Goal: Information Seeking & Learning: Find specific fact

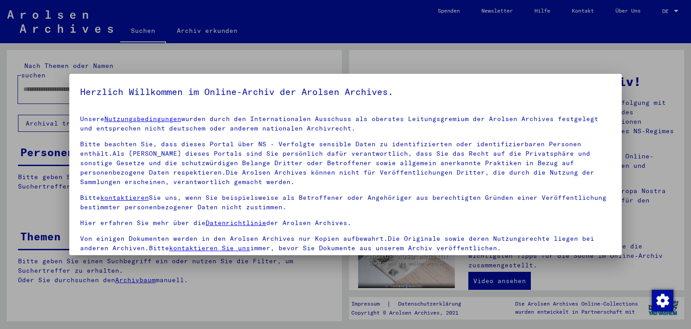
scroll to position [78, 0]
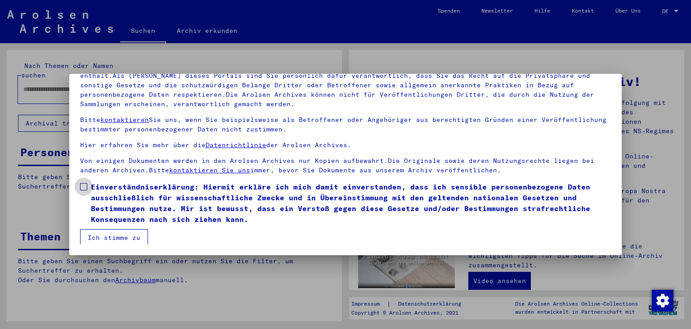
click at [82, 188] on span at bounding box center [83, 186] width 7 height 7
click at [117, 240] on button "Ich stimme zu" at bounding box center [114, 237] width 68 height 17
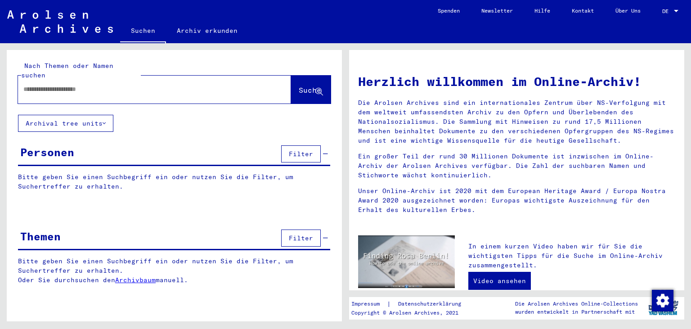
click at [109, 85] on input "text" at bounding box center [143, 89] width 241 height 9
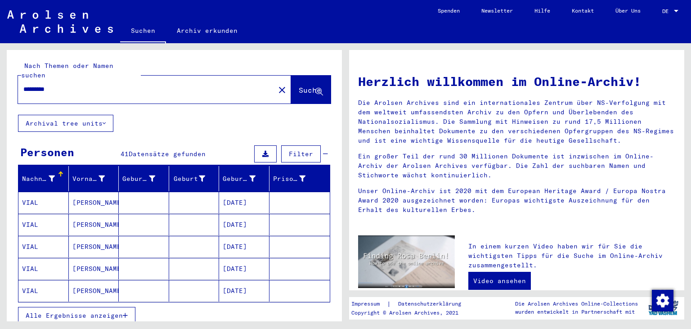
click at [83, 311] on span "Alle Ergebnisse anzeigen" at bounding box center [74, 315] width 97 height 8
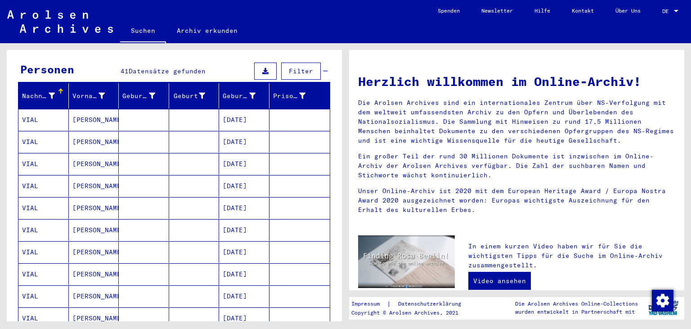
scroll to position [99, 0]
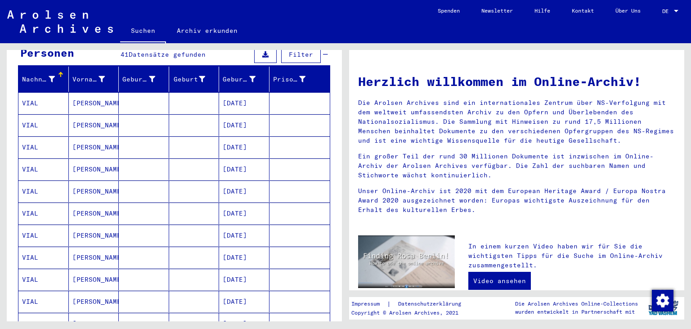
click at [233, 92] on mat-cell "[DATE]" at bounding box center [244, 103] width 50 height 22
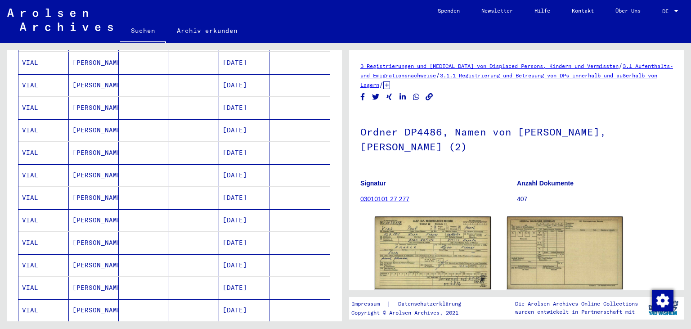
scroll to position [199, 0]
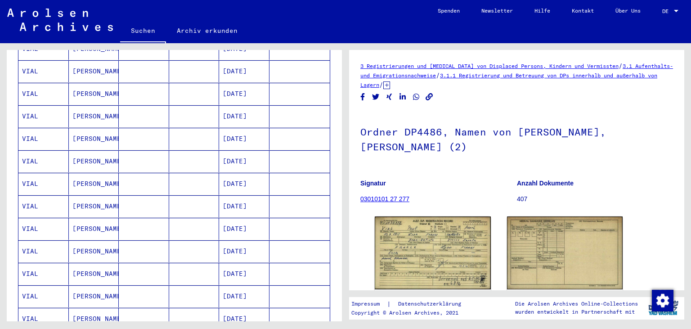
click at [240, 173] on mat-cell "[DATE]" at bounding box center [244, 184] width 50 height 22
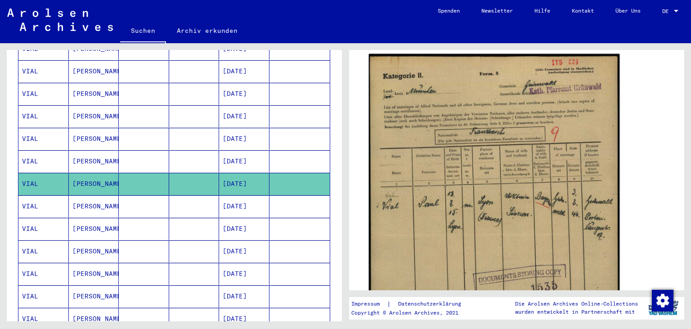
scroll to position [149, 0]
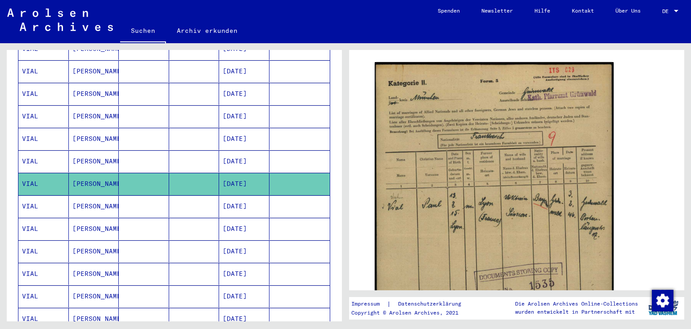
click at [239, 195] on mat-cell "[DATE]" at bounding box center [244, 206] width 50 height 22
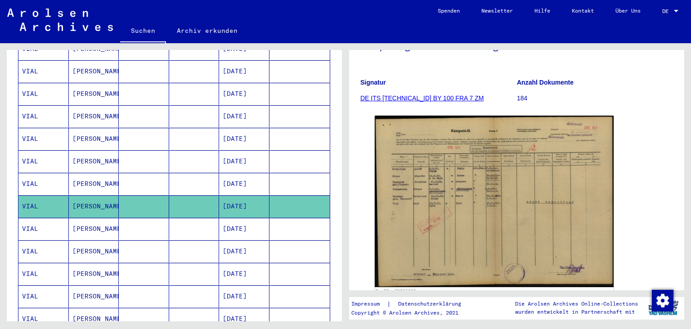
scroll to position [99, 0]
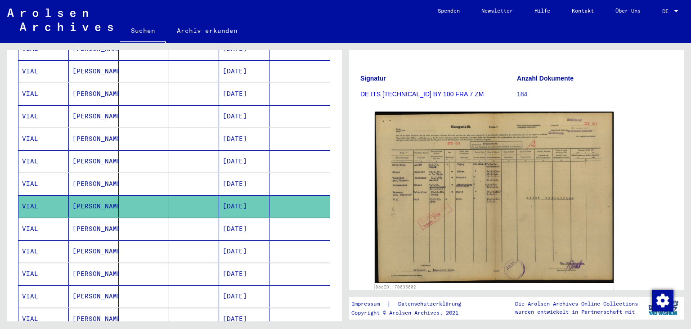
click at [241, 221] on mat-cell "[DATE]" at bounding box center [244, 229] width 50 height 22
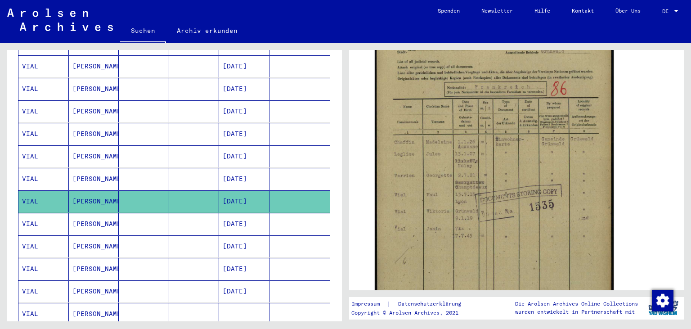
scroll to position [298, 0]
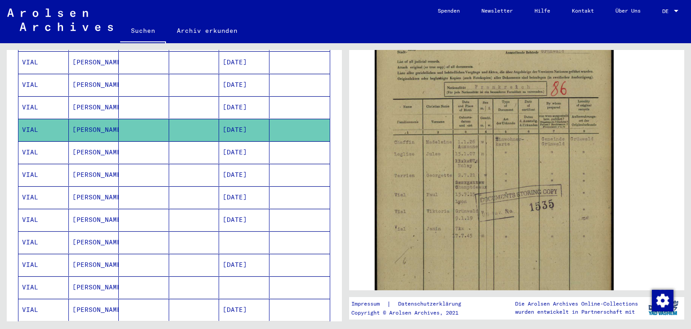
click at [256, 142] on mat-cell "[DATE]" at bounding box center [244, 152] width 50 height 22
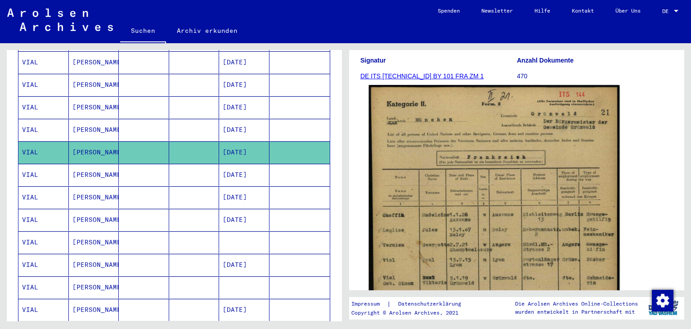
scroll to position [149, 0]
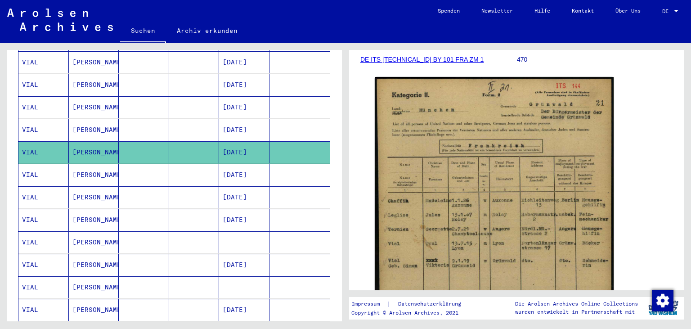
click at [244, 165] on mat-cell "[DATE]" at bounding box center [244, 175] width 50 height 22
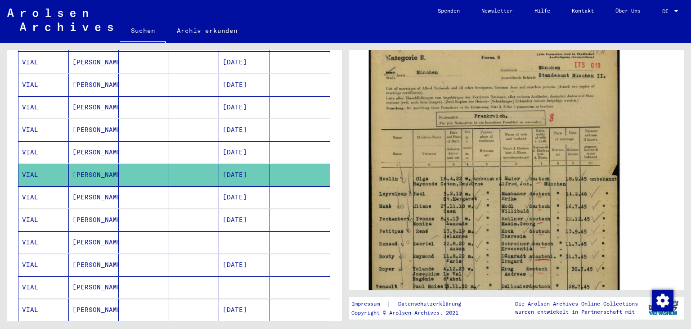
scroll to position [248, 0]
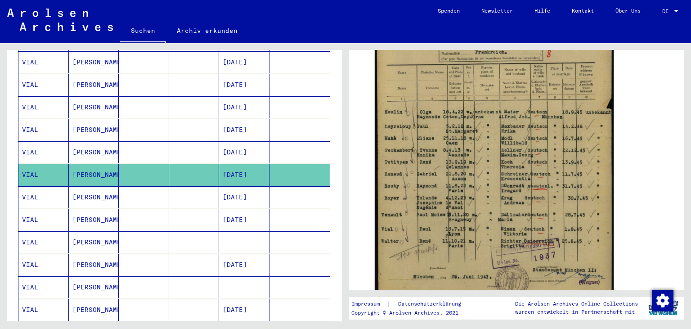
click at [255, 187] on mat-cell "[DATE]" at bounding box center [244, 197] width 50 height 22
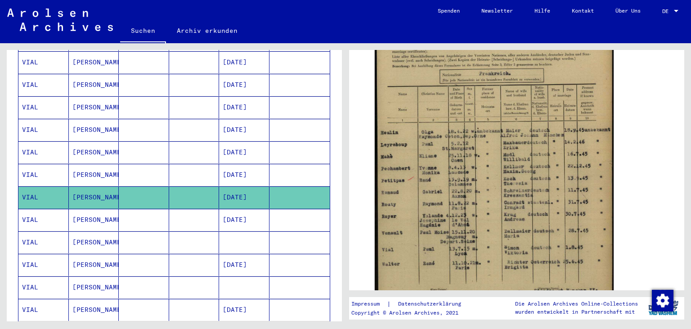
scroll to position [248, 0]
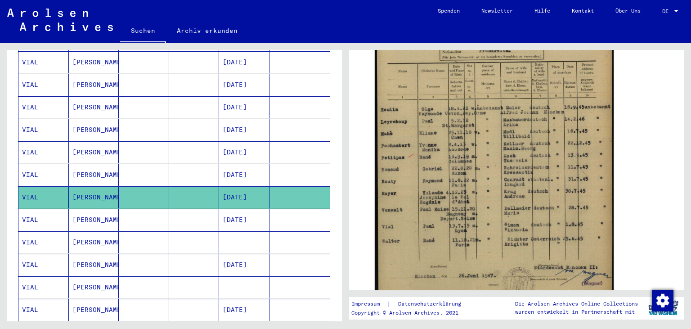
click at [230, 209] on mat-cell "[DATE]" at bounding box center [244, 220] width 50 height 22
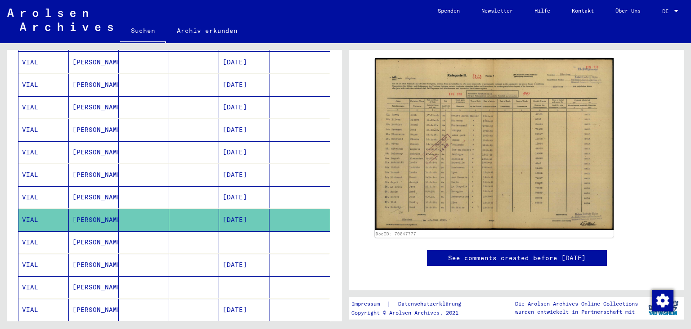
scroll to position [199, 0]
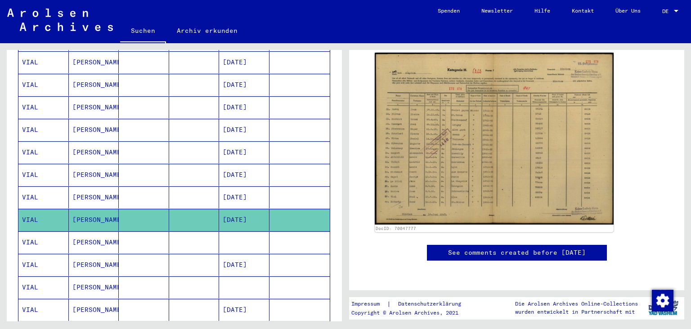
click at [251, 254] on mat-cell "[DATE]" at bounding box center [244, 265] width 50 height 22
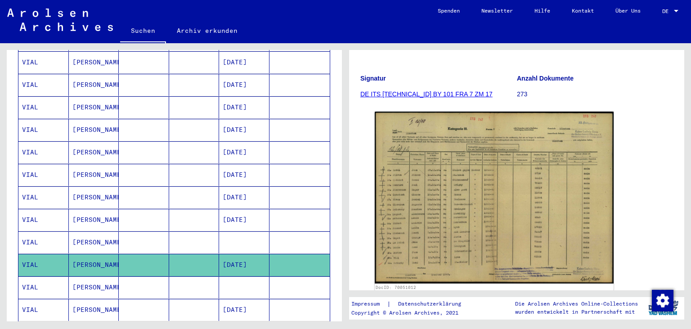
scroll to position [199, 0]
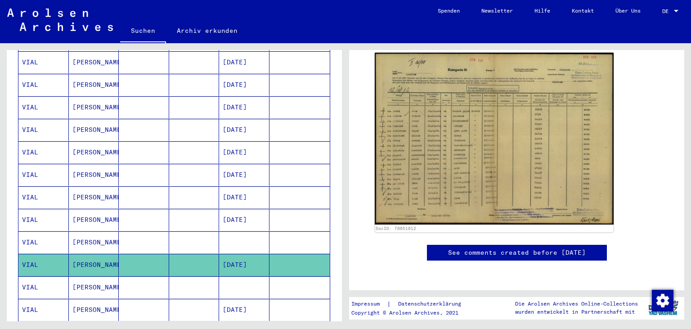
click at [246, 299] on mat-cell "[DATE]" at bounding box center [244, 310] width 50 height 22
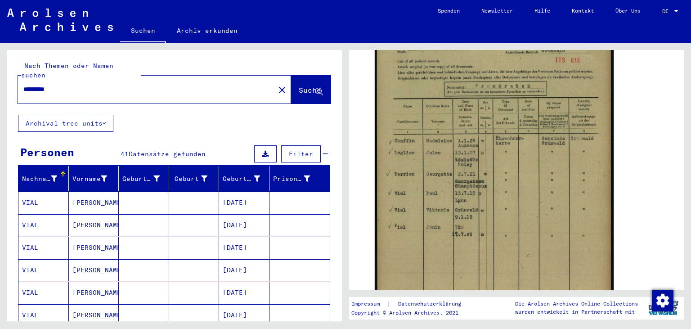
click at [73, 79] on div "*********" at bounding box center [144, 89] width 252 height 20
click at [67, 85] on input "*********" at bounding box center [146, 89] width 246 height 9
type input "*"
type input "**********"
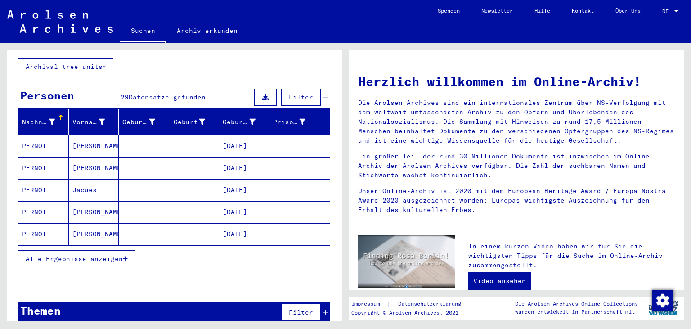
scroll to position [58, 0]
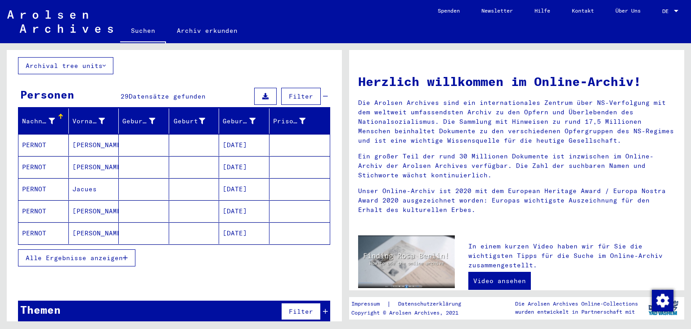
click at [80, 136] on mat-cell "[PERSON_NAME]" at bounding box center [94, 145] width 50 height 22
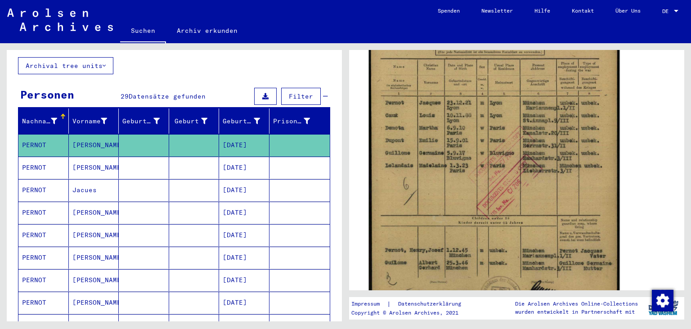
scroll to position [298, 0]
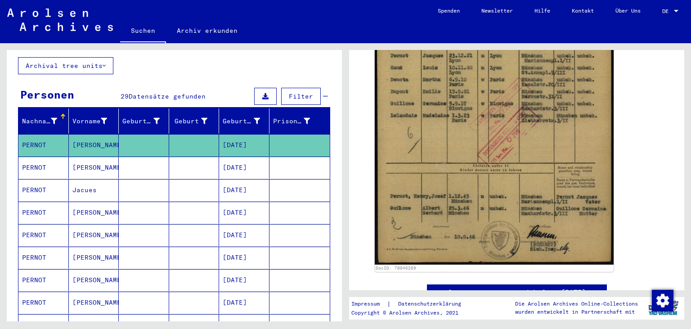
click at [93, 158] on mat-cell "[PERSON_NAME]" at bounding box center [94, 168] width 50 height 22
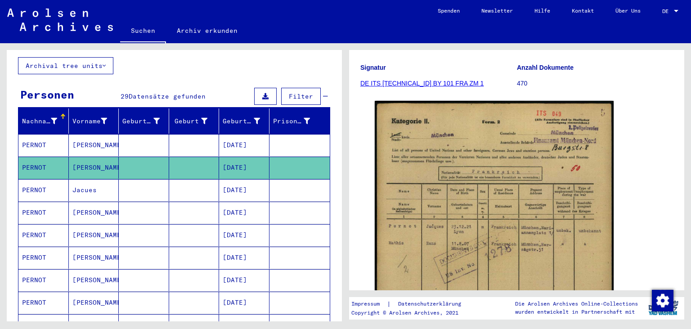
scroll to position [149, 0]
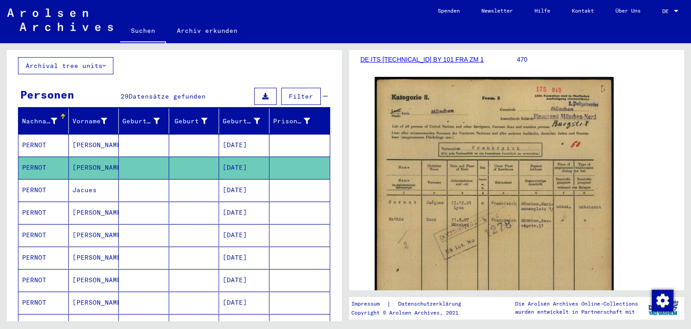
click at [84, 181] on mat-cell "Jacues" at bounding box center [94, 190] width 50 height 22
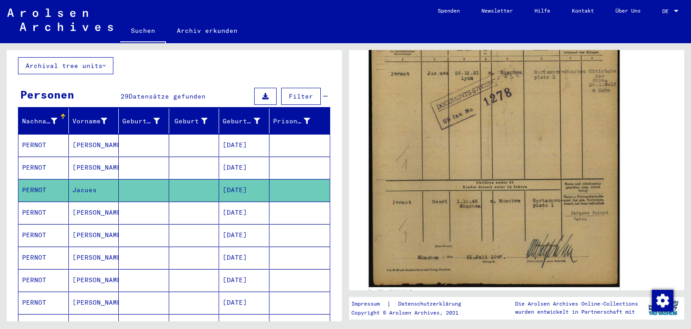
scroll to position [298, 0]
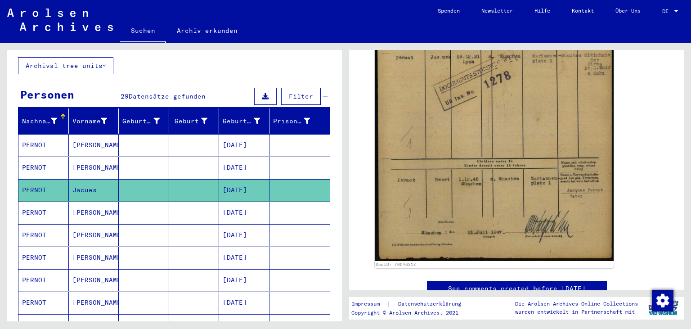
click at [83, 205] on mat-cell "[PERSON_NAME]" at bounding box center [94, 213] width 50 height 22
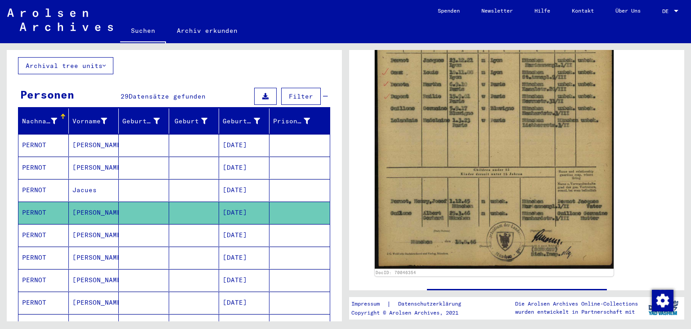
scroll to position [298, 0]
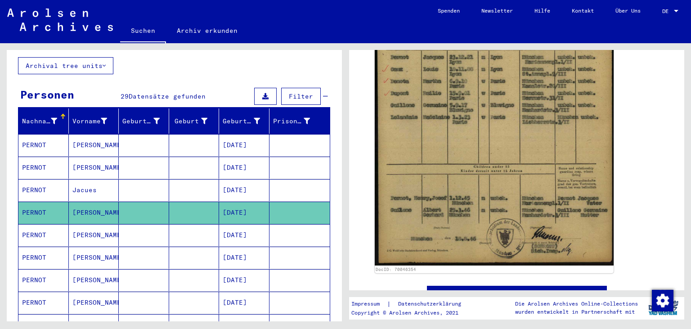
click at [255, 224] on mat-cell "[DATE]" at bounding box center [244, 235] width 50 height 22
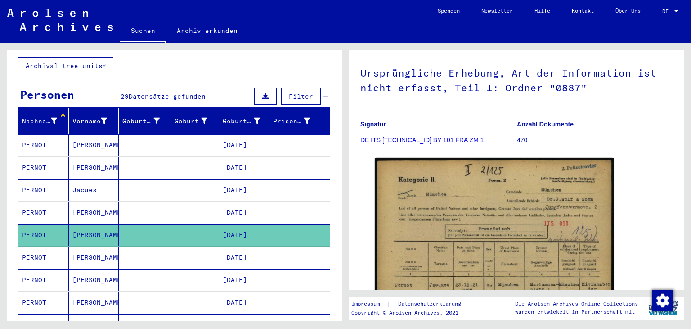
scroll to position [149, 0]
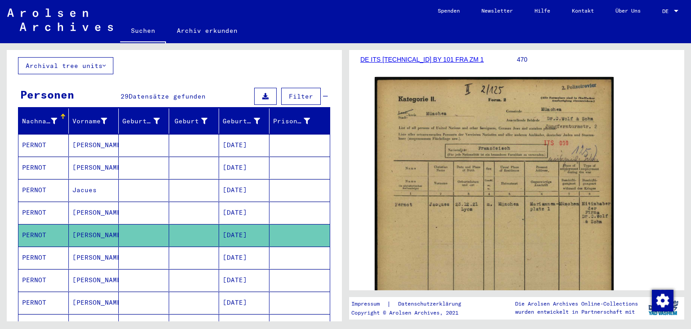
click at [75, 251] on mat-cell "[PERSON_NAME]" at bounding box center [94, 258] width 50 height 22
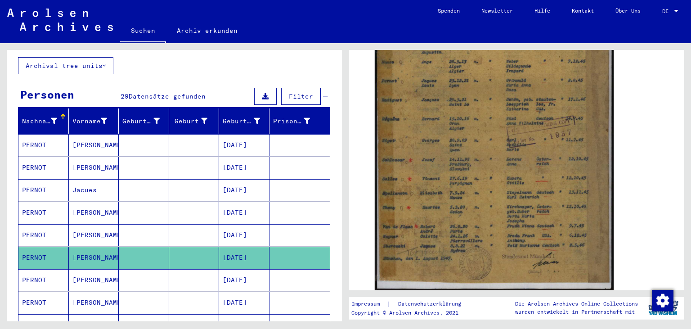
scroll to position [298, 0]
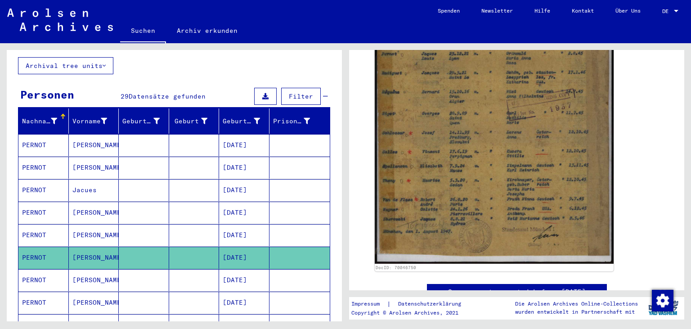
click at [91, 269] on mat-cell "[PERSON_NAME]" at bounding box center [94, 280] width 50 height 22
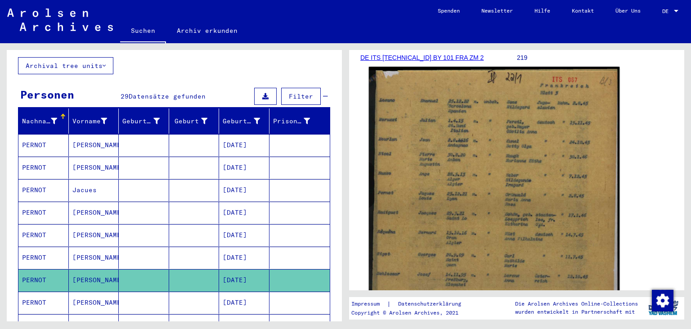
scroll to position [149, 0]
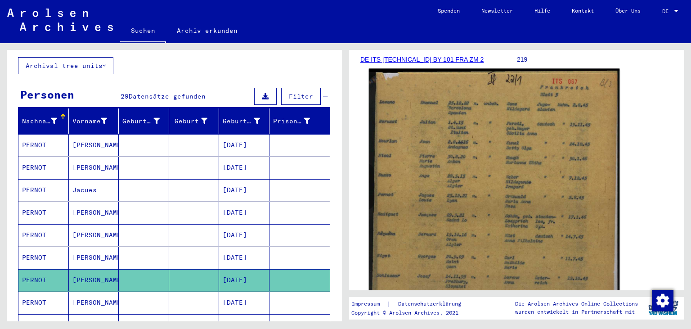
click at [542, 205] on img at bounding box center [494, 241] width 251 height 345
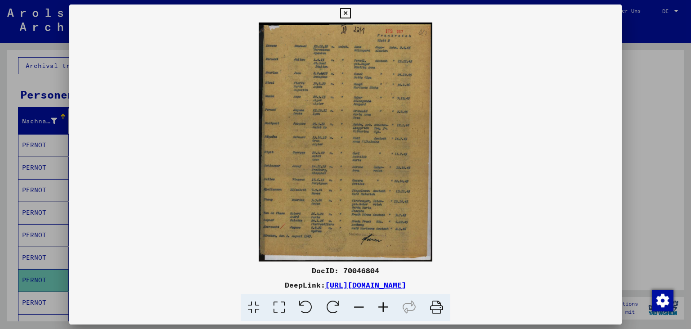
click at [384, 311] on icon at bounding box center [383, 307] width 24 height 27
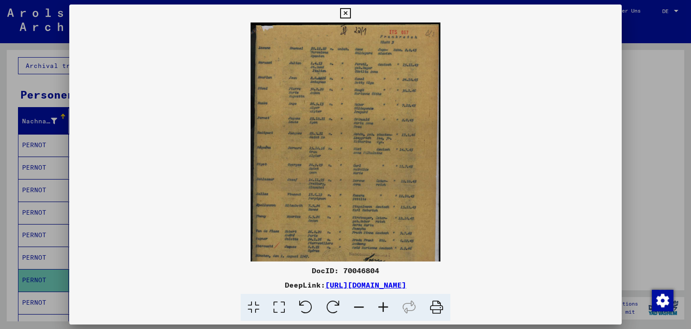
click at [384, 311] on icon at bounding box center [383, 307] width 24 height 27
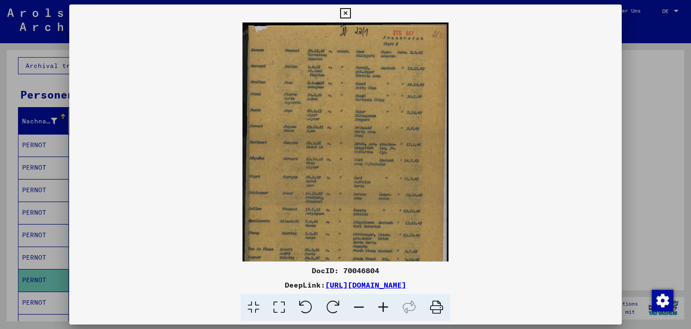
click at [384, 311] on icon at bounding box center [383, 307] width 24 height 27
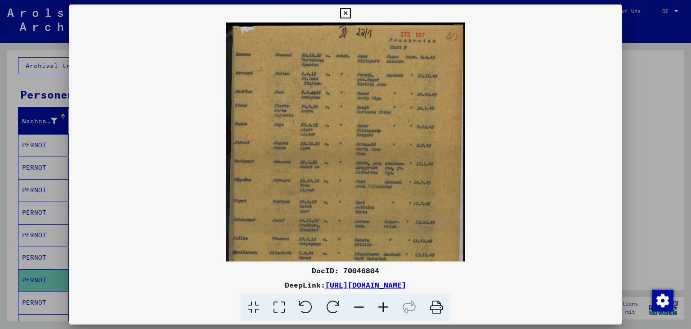
click at [384, 311] on icon at bounding box center [383, 307] width 24 height 27
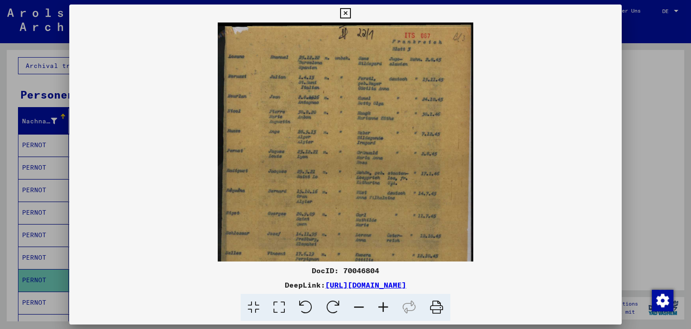
click at [384, 311] on icon at bounding box center [383, 307] width 24 height 27
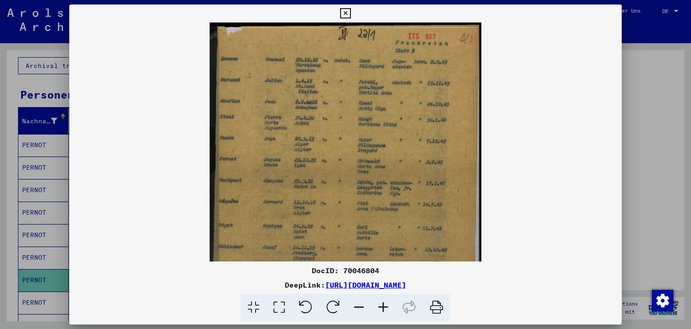
click at [384, 311] on icon at bounding box center [383, 307] width 24 height 27
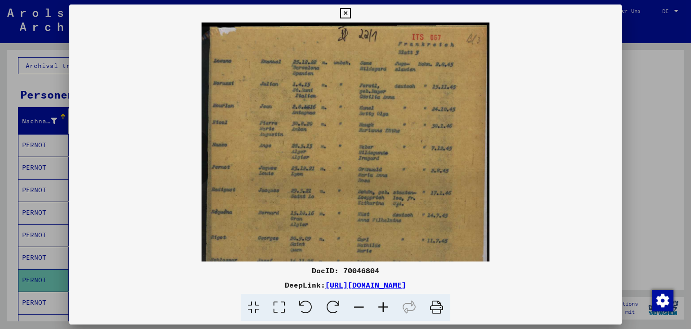
click at [384, 311] on icon at bounding box center [383, 307] width 24 height 27
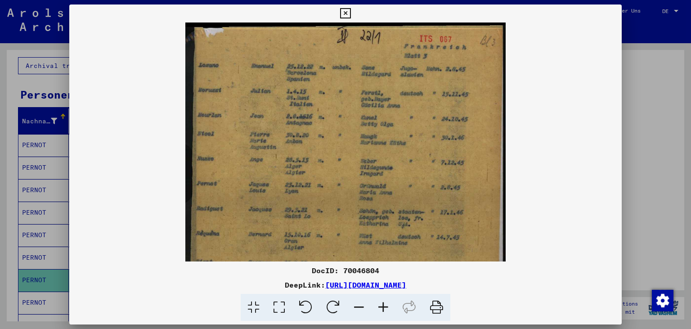
click at [384, 311] on icon at bounding box center [383, 307] width 24 height 27
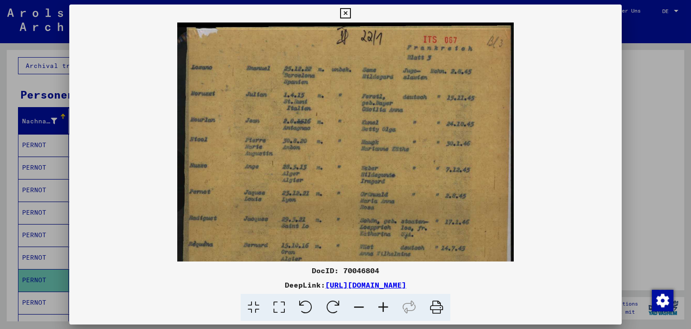
click at [384, 311] on icon at bounding box center [383, 307] width 24 height 27
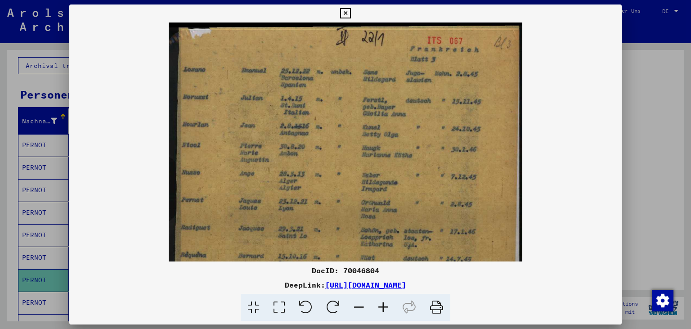
click at [384, 311] on icon at bounding box center [383, 307] width 24 height 27
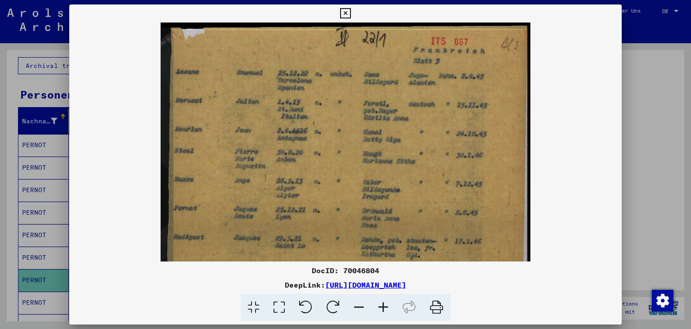
click at [351, 12] on icon at bounding box center [345, 13] width 10 height 11
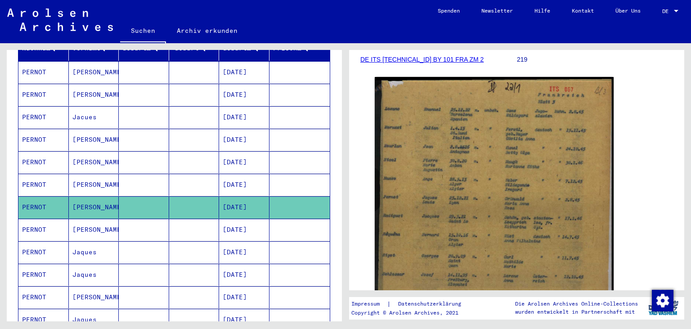
scroll to position [157, 0]
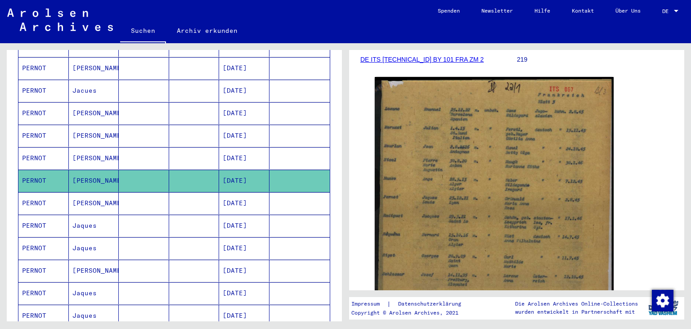
click at [86, 200] on mat-cell "[PERSON_NAME]" at bounding box center [94, 203] width 50 height 22
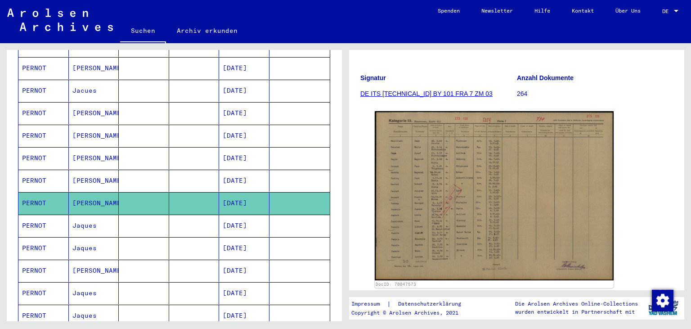
scroll to position [99, 0]
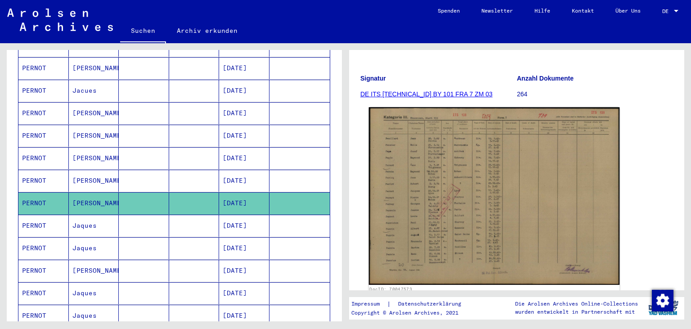
click at [535, 186] on img at bounding box center [494, 196] width 251 height 178
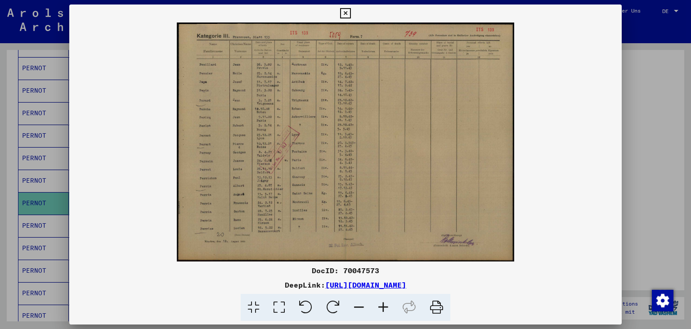
click at [351, 14] on icon at bounding box center [345, 13] width 10 height 11
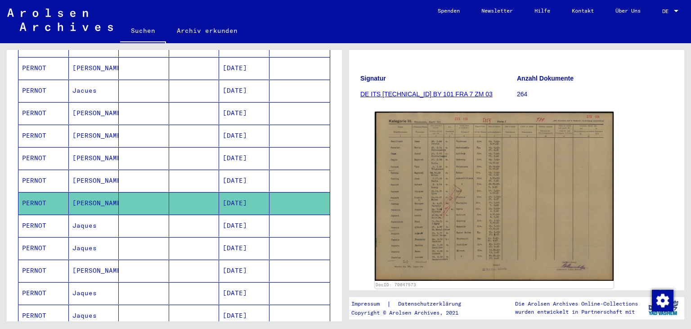
click at [68, 221] on mat-cell "PERNOT" at bounding box center [43, 226] width 50 height 22
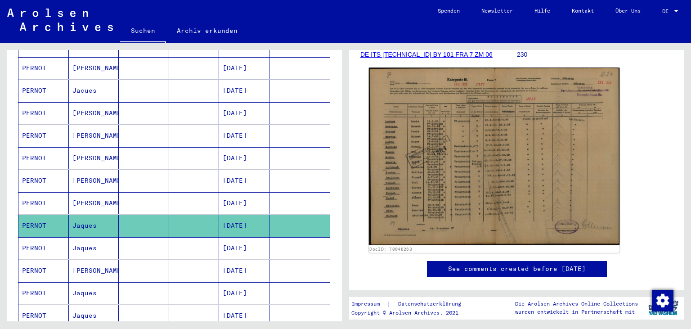
scroll to position [149, 0]
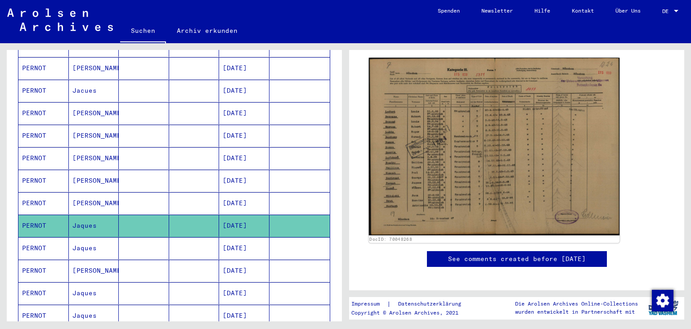
click at [506, 155] on img at bounding box center [494, 146] width 251 height 177
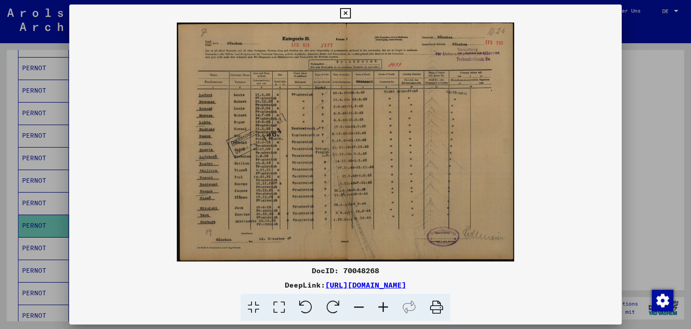
click at [386, 306] on icon at bounding box center [383, 307] width 24 height 27
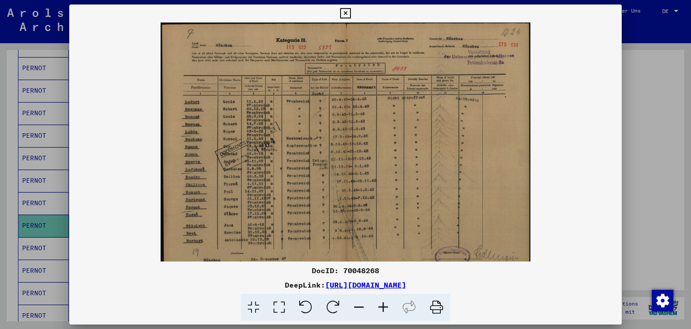
click at [386, 306] on icon at bounding box center [383, 307] width 24 height 27
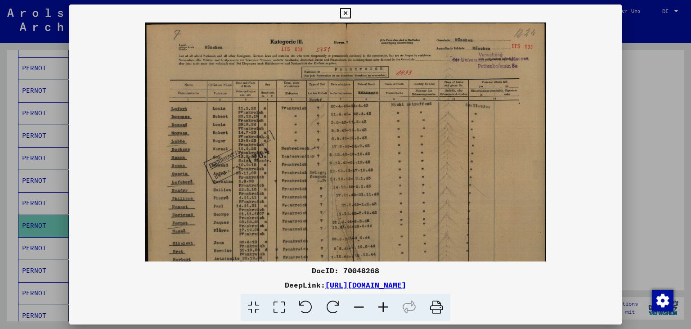
click at [386, 306] on icon at bounding box center [383, 307] width 24 height 27
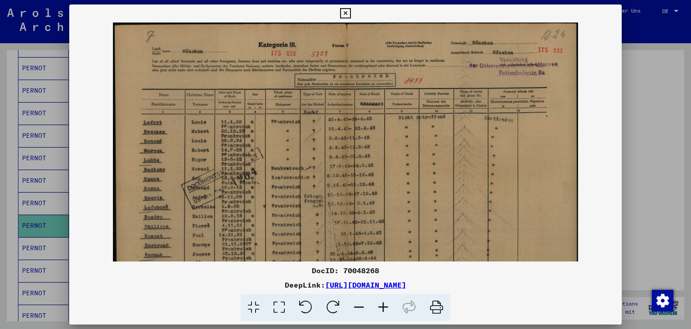
click at [386, 306] on icon at bounding box center [383, 307] width 24 height 27
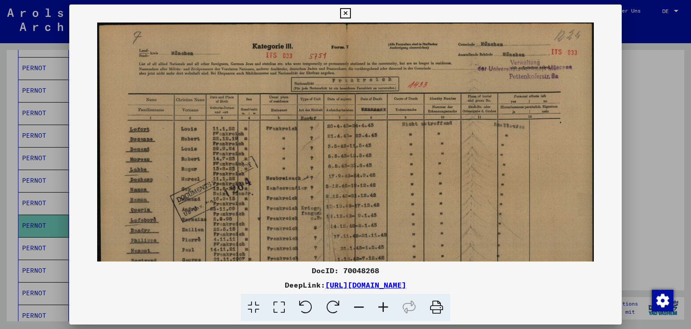
click at [386, 306] on icon at bounding box center [383, 307] width 24 height 27
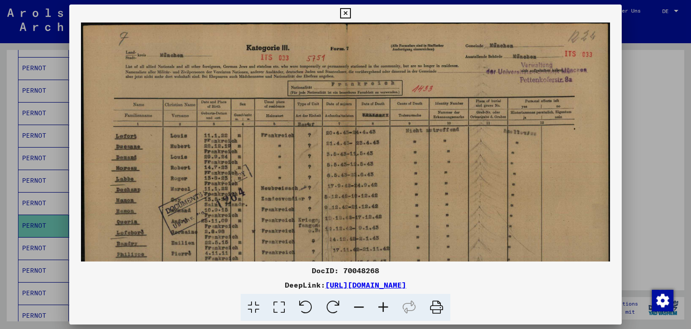
click at [386, 306] on icon at bounding box center [383, 307] width 24 height 27
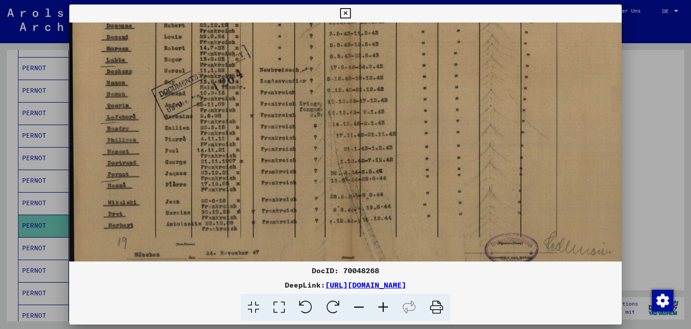
scroll to position [131, 0]
drag, startPoint x: 325, startPoint y: 206, endPoint x: 332, endPoint y: 75, distance: 130.8
click at [332, 75] on img at bounding box center [349, 90] width 561 height 397
click at [351, 10] on icon at bounding box center [345, 13] width 10 height 11
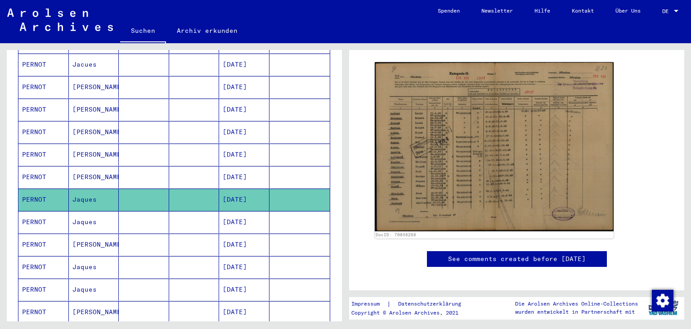
scroll to position [207, 0]
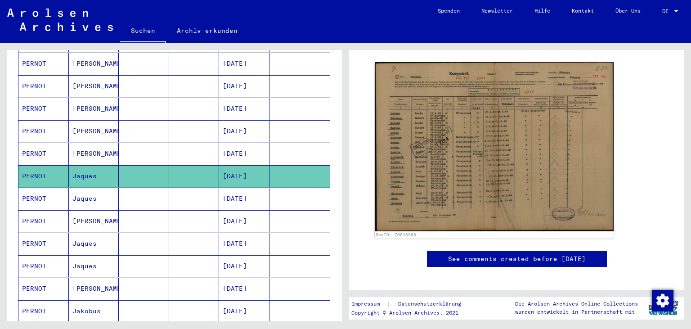
click at [241, 192] on mat-cell "[DATE]" at bounding box center [244, 199] width 50 height 22
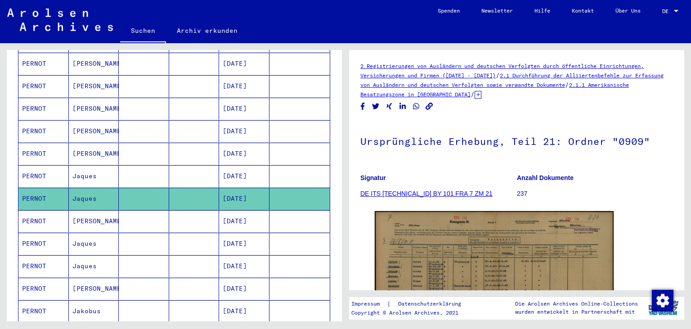
scroll to position [99, 0]
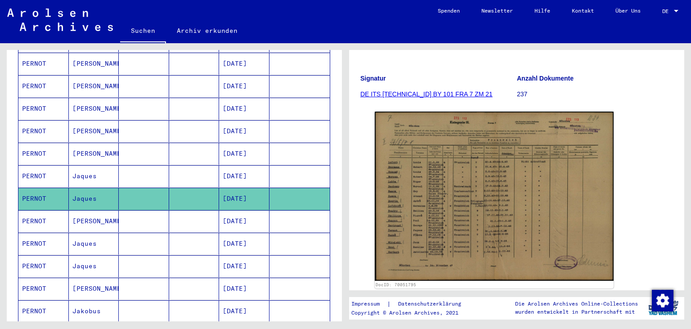
click at [235, 210] on mat-cell "[DATE]" at bounding box center [244, 221] width 50 height 22
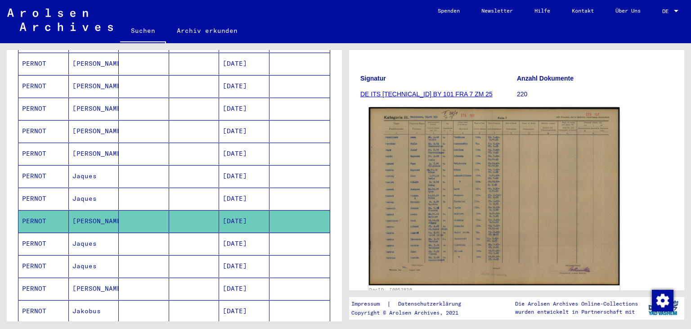
scroll to position [199, 0]
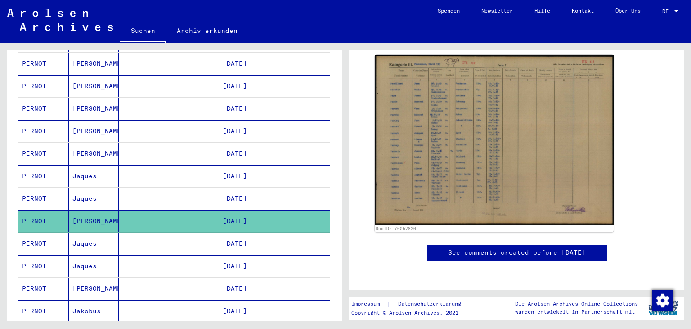
click at [248, 235] on mat-cell "[DATE]" at bounding box center [244, 244] width 50 height 22
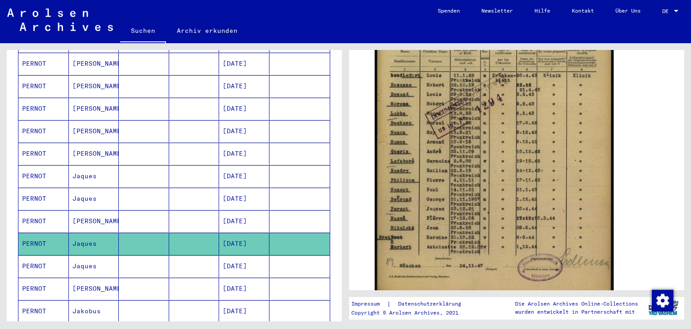
scroll to position [298, 0]
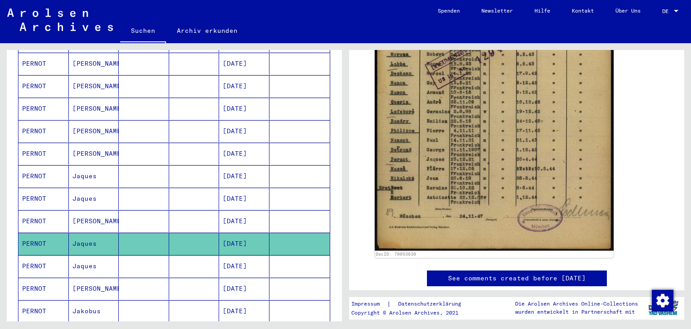
click at [74, 255] on mat-cell "Jaques" at bounding box center [94, 266] width 50 height 22
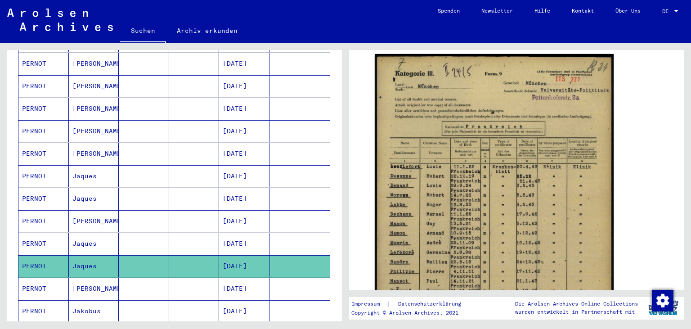
scroll to position [199, 0]
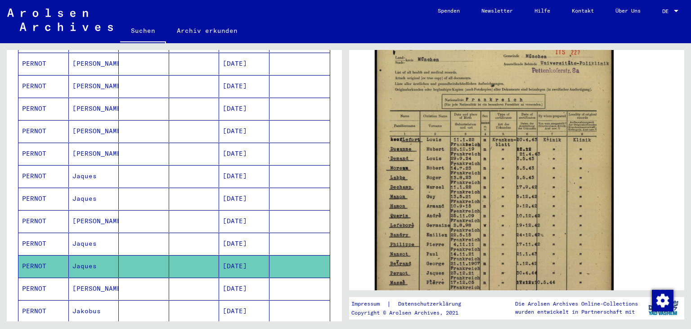
click at [89, 278] on mat-cell "[PERSON_NAME]" at bounding box center [94, 289] width 50 height 22
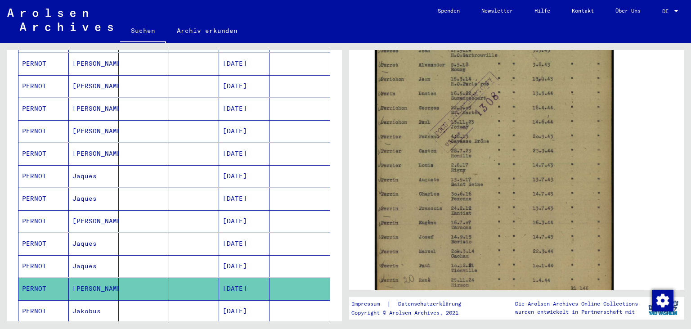
scroll to position [149, 0]
